Goal: Task Accomplishment & Management: Use online tool/utility

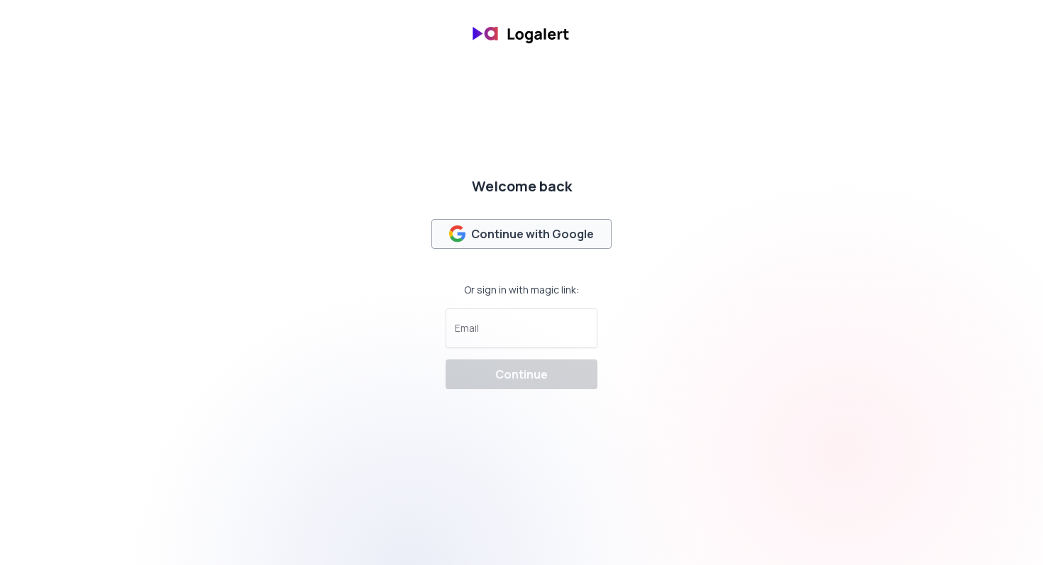
click at [532, 227] on div "Continue with Google" at bounding box center [521, 234] width 145 height 17
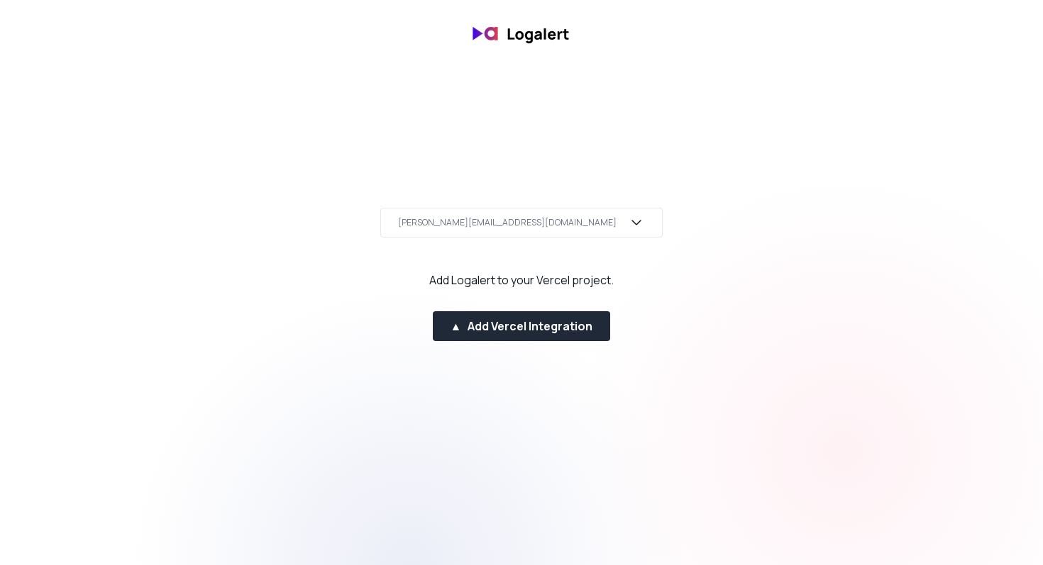
click at [574, 216] on div "[PERSON_NAME][EMAIL_ADDRESS][DOMAIN_NAME]" at bounding box center [521, 223] width 282 height 30
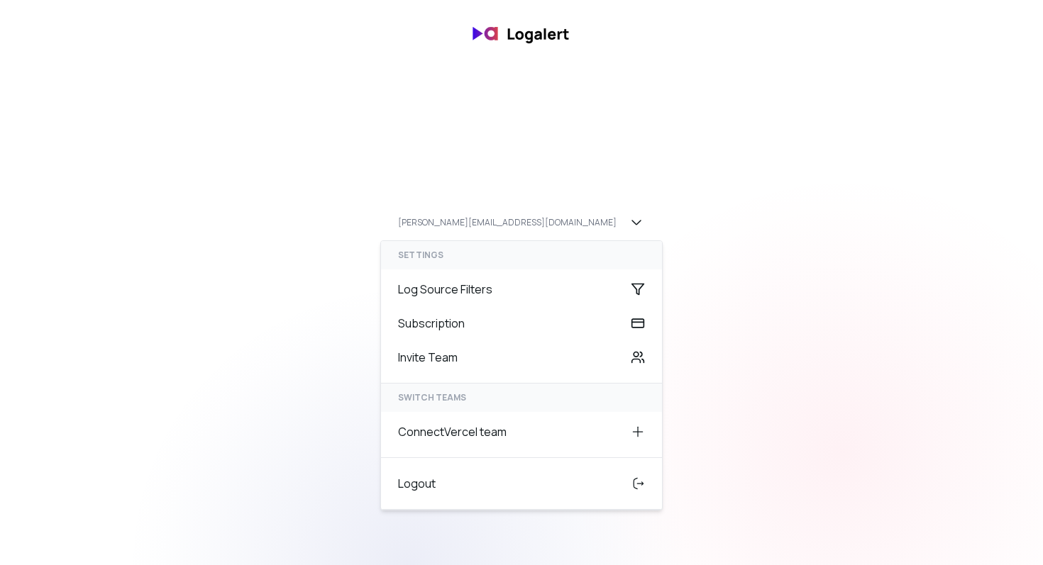
click at [778, 371] on div at bounding box center [843, 452] width 565 height 565
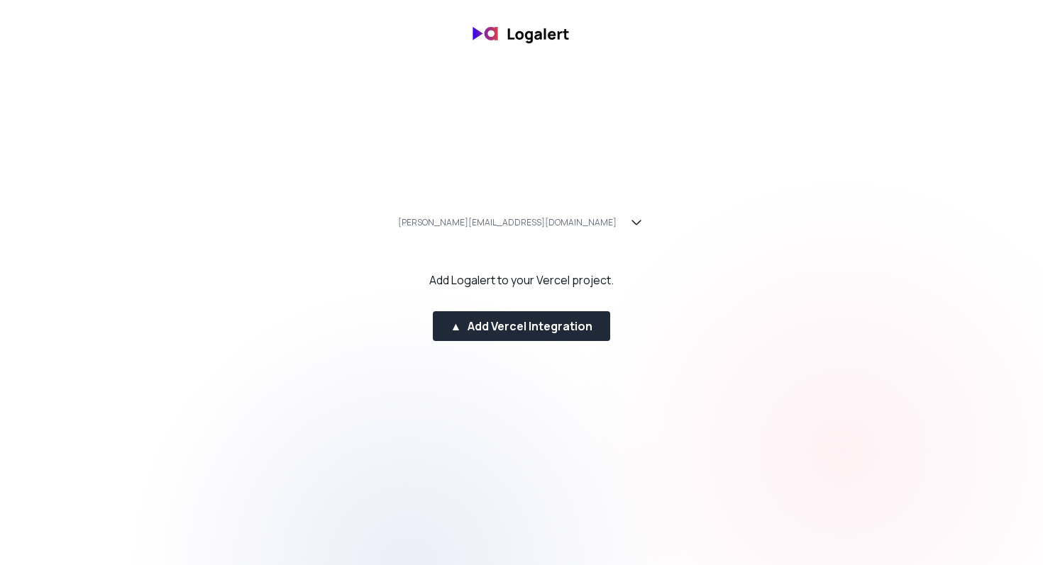
click at [760, 67] on html "[PERSON_NAME][EMAIL_ADDRESS][DOMAIN_NAME] Add Logalert to your Vercel project. …" at bounding box center [521, 33] width 1043 height 67
click at [443, 67] on html "[PERSON_NAME][EMAIL_ADDRESS][DOMAIN_NAME] Add Logalert to your Vercel project. …" at bounding box center [521, 33] width 1043 height 67
